Goal: Information Seeking & Learning: Learn about a topic

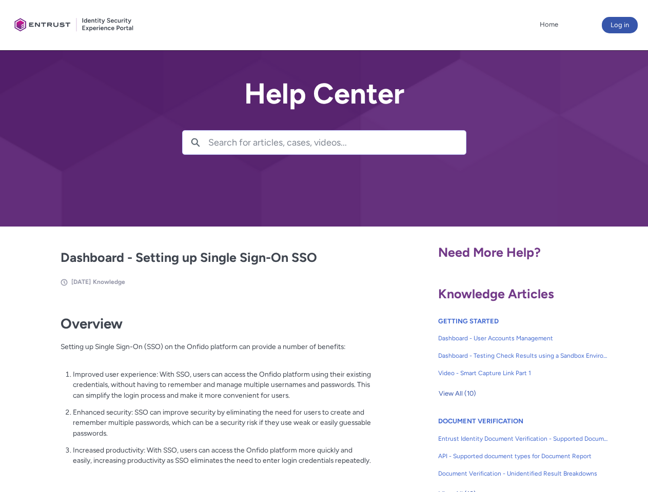
click at [195, 143] on lightning-primitive-icon "button" at bounding box center [195, 142] width 9 height 8
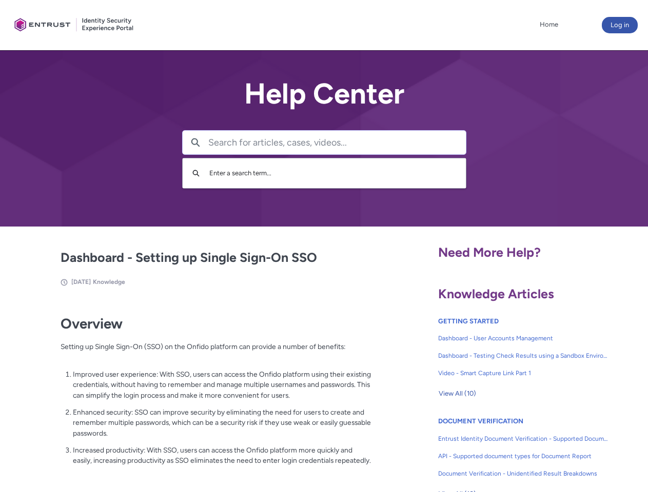
click at [196, 392] on p "Improved user experience: With SSO, users can access the Onfido platform using …" at bounding box center [222, 385] width 298 height 32
click at [457, 394] on span "View All (10)" at bounding box center [456, 393] width 37 height 15
click at [495, 449] on link "API - Supported document types for Document Report" at bounding box center [523, 456] width 170 height 17
